Goal: Task Accomplishment & Management: Use online tool/utility

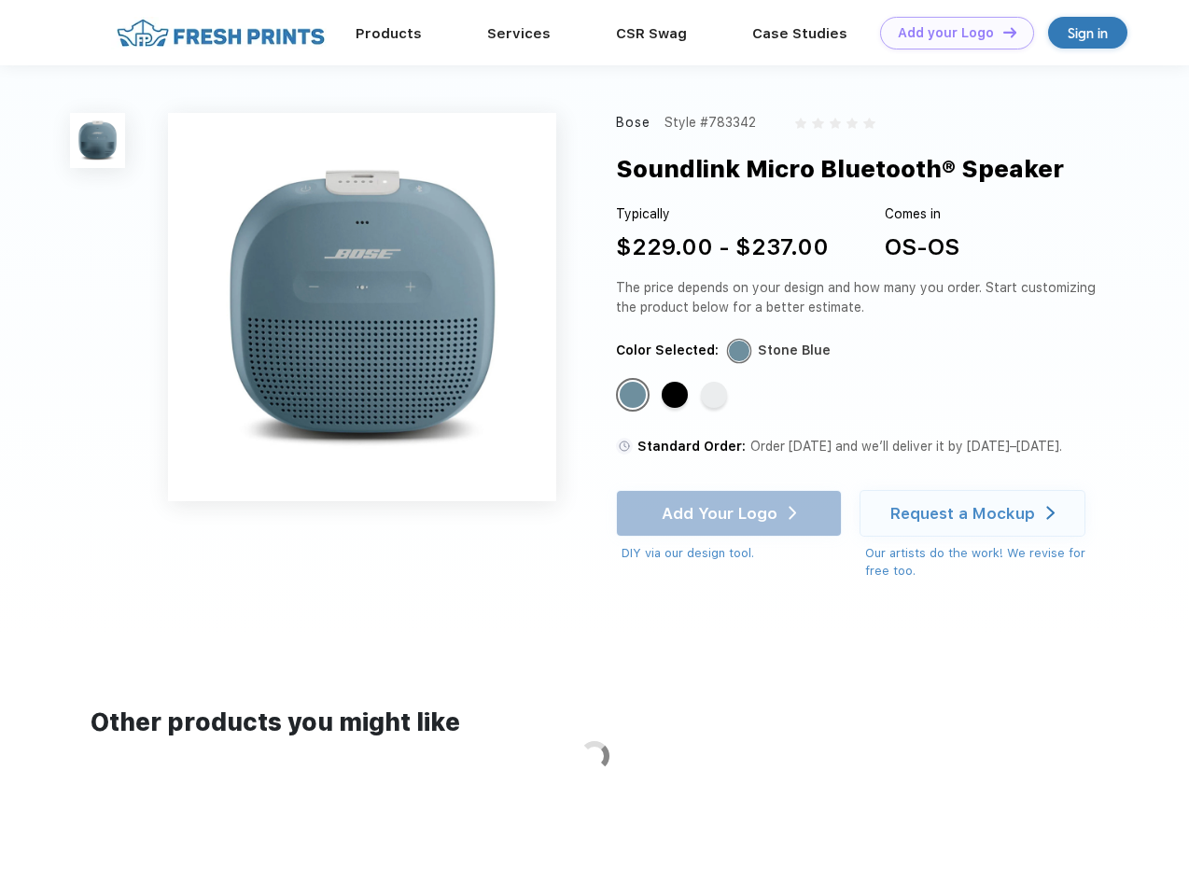
click at [950, 33] on link "Add your Logo Design Tool" at bounding box center [957, 33] width 154 height 33
click at [0, 0] on div "Design Tool" at bounding box center [0, 0] width 0 height 0
click at [1001, 32] on link "Add your Logo Design Tool" at bounding box center [957, 33] width 154 height 33
click at [98, 140] on img at bounding box center [97, 140] width 55 height 55
click at [635, 396] on div "Standard Color" at bounding box center [633, 395] width 26 height 26
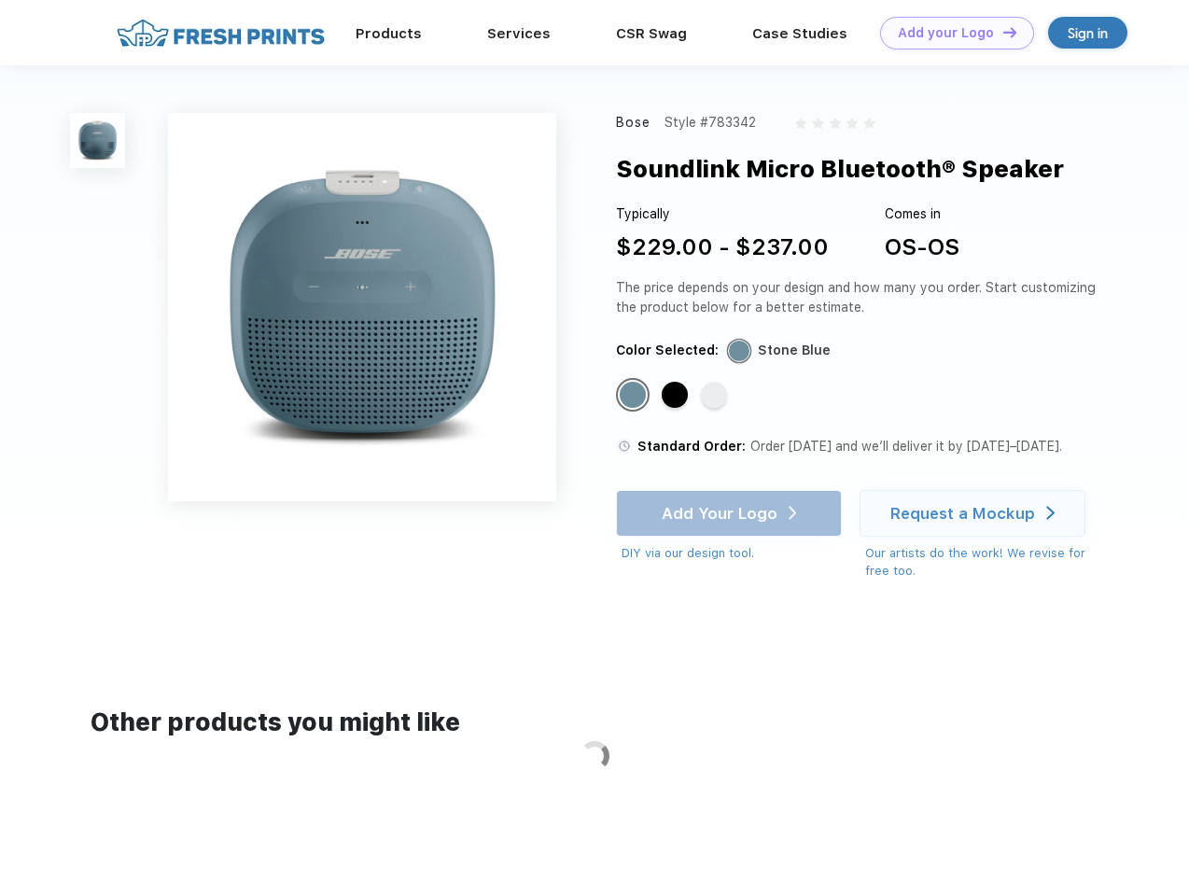
click at [677, 396] on div "Standard Color" at bounding box center [675, 395] width 26 height 26
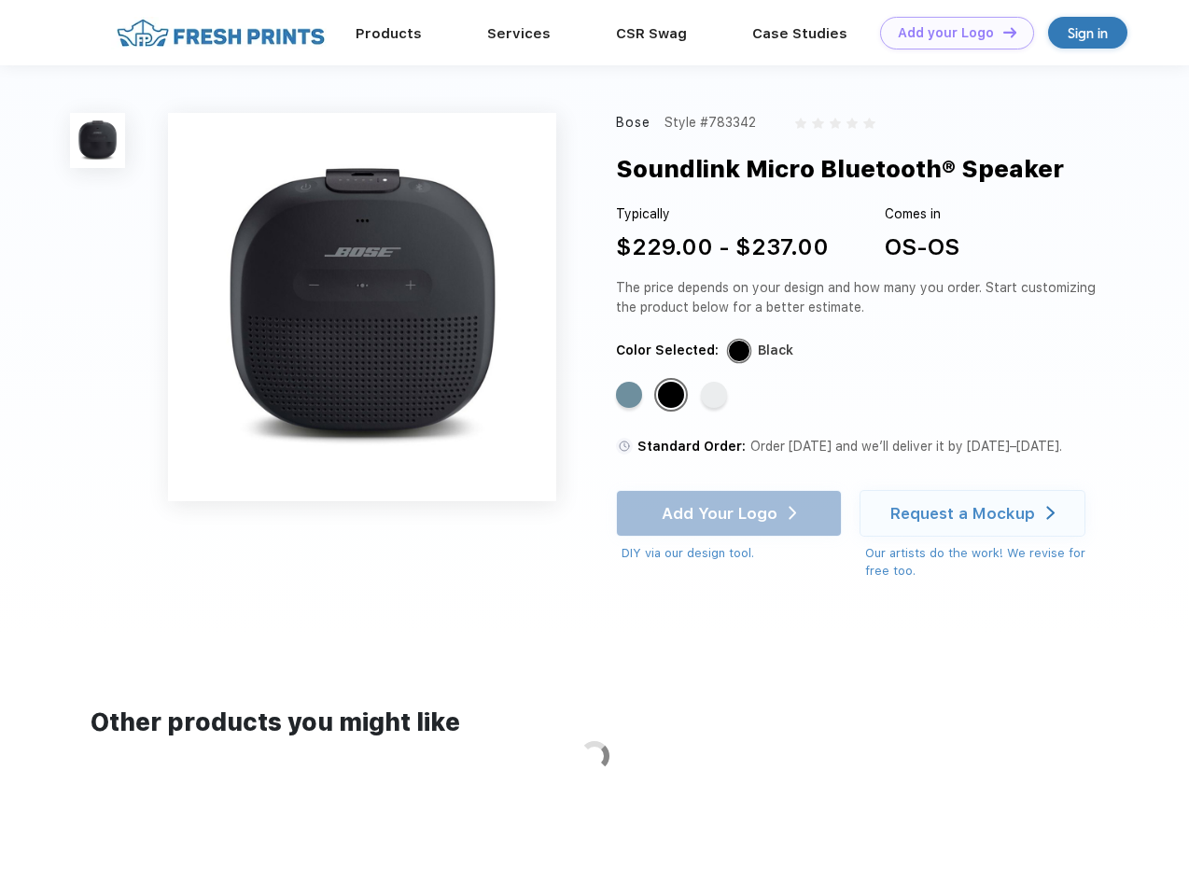
click at [716, 396] on div "Standard Color" at bounding box center [714, 395] width 26 height 26
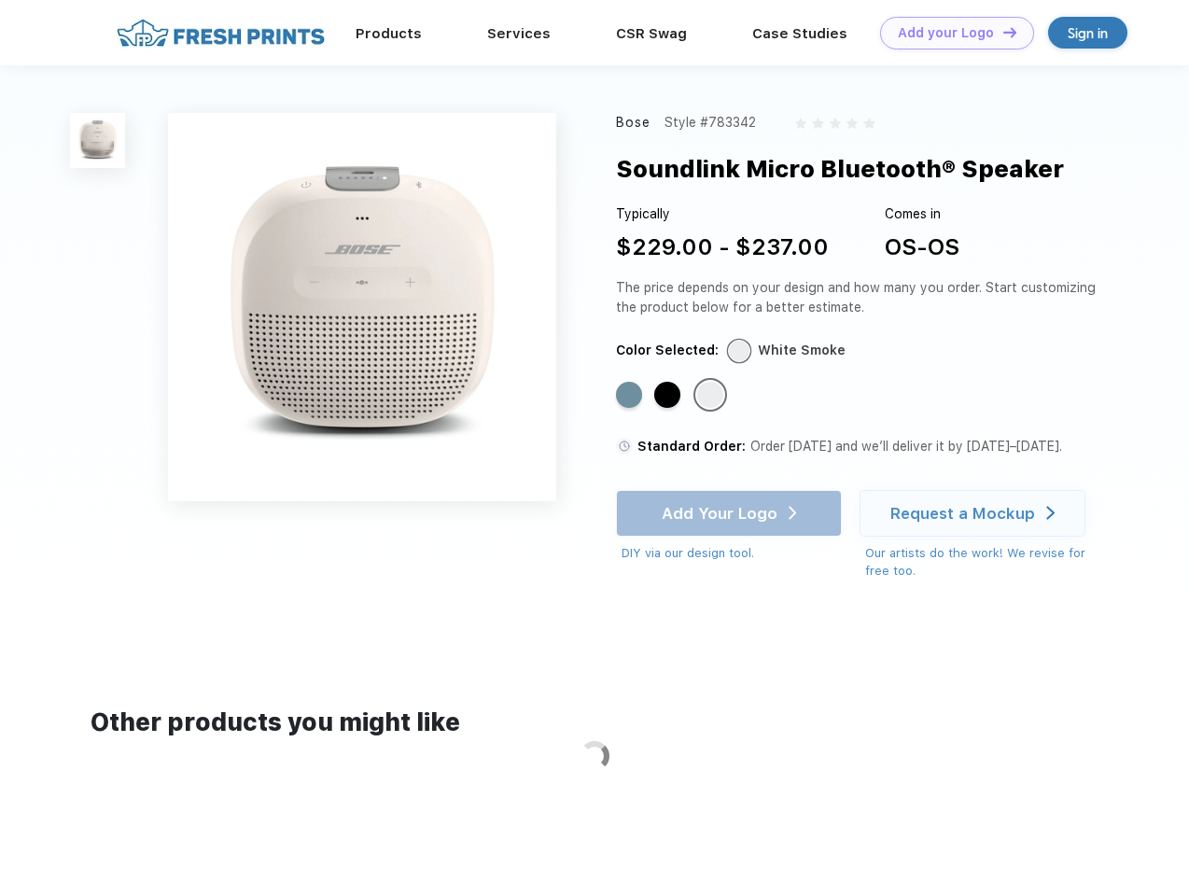
click at [731, 513] on div "Add Your Logo DIY via our design tool. Ah shoot! This product isn't up in our d…" at bounding box center [729, 526] width 226 height 73
click at [975, 513] on div "Request a Mockup" at bounding box center [962, 513] width 145 height 19
